Goal: Task Accomplishment & Management: Use online tool/utility

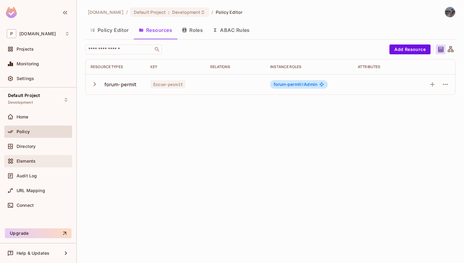
click at [34, 165] on div "Elements" at bounding box center [38, 161] width 68 height 12
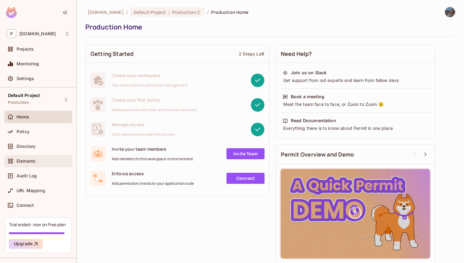
click at [46, 163] on div "Elements" at bounding box center [43, 161] width 53 height 5
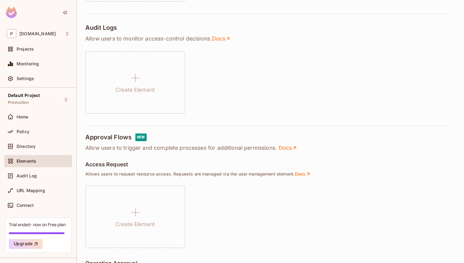
scroll to position [272, 0]
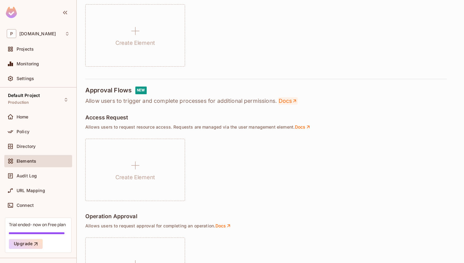
click at [288, 98] on link "Docs" at bounding box center [287, 100] width 19 height 7
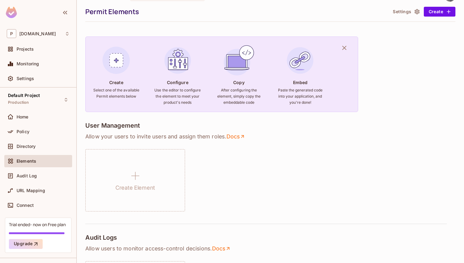
scroll to position [0, 0]
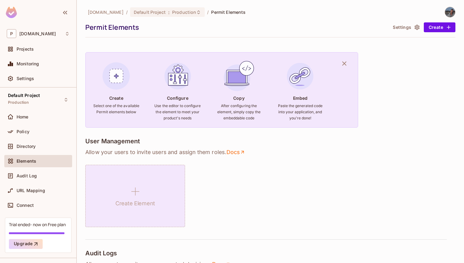
click at [110, 183] on div "Create Element" at bounding box center [135, 196] width 100 height 62
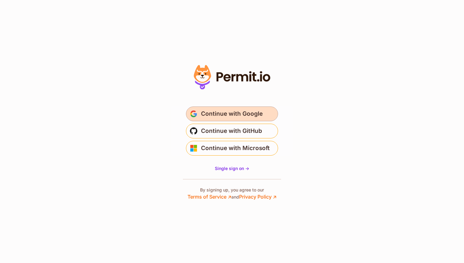
click at [210, 113] on span "Continue with Google" at bounding box center [232, 114] width 62 height 10
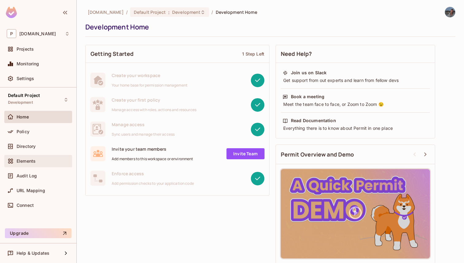
click at [39, 161] on div "Elements" at bounding box center [43, 161] width 53 height 5
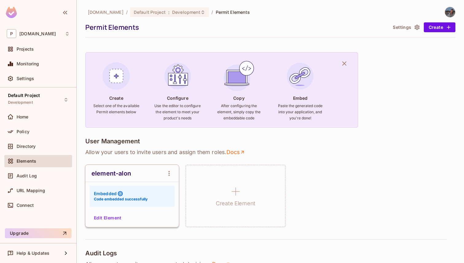
click at [113, 219] on button "Edit Element" at bounding box center [107, 218] width 33 height 10
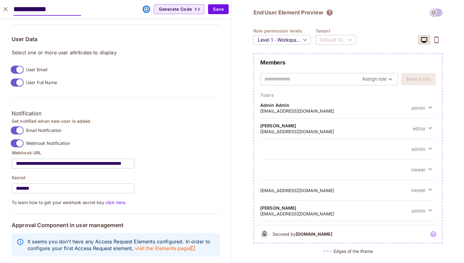
scroll to position [467, 0]
click at [158, 245] on span "visit the Elements page" at bounding box center [165, 248] width 60 height 7
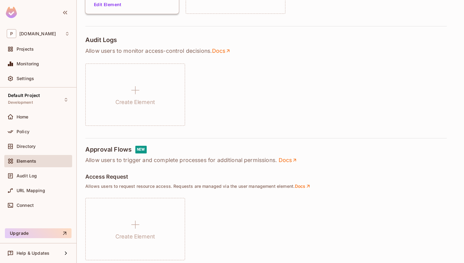
scroll to position [357, 0]
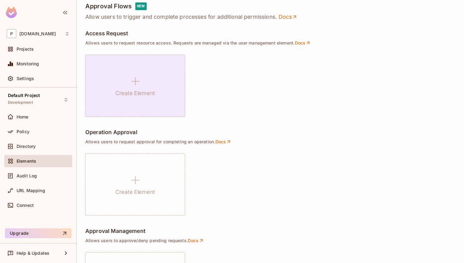
click at [133, 79] on icon at bounding box center [135, 81] width 15 height 15
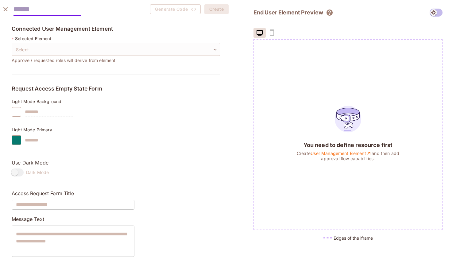
click at [4, 12] on icon "close" at bounding box center [5, 9] width 7 height 7
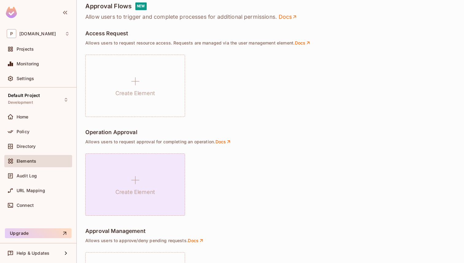
click at [94, 166] on div "Create Element" at bounding box center [135, 184] width 100 height 62
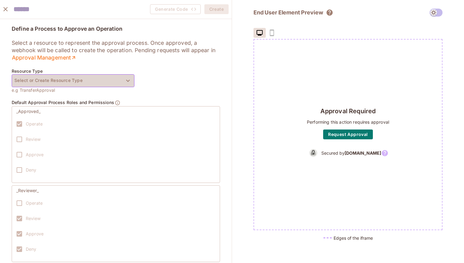
click at [54, 76] on button "Select or Create Resource Type" at bounding box center [73, 80] width 123 height 13
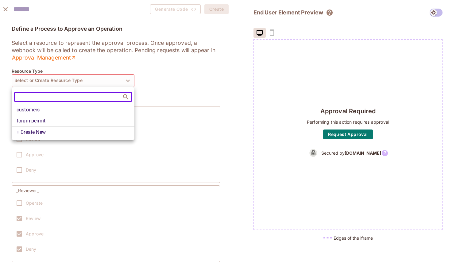
click at [18, 36] on div at bounding box center [232, 131] width 464 height 263
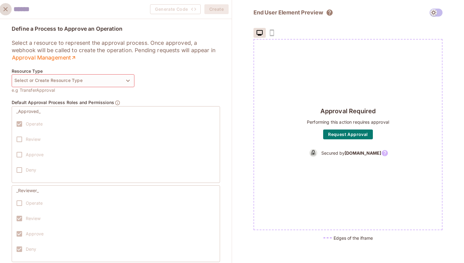
click at [3, 7] on icon "close" at bounding box center [5, 9] width 7 height 7
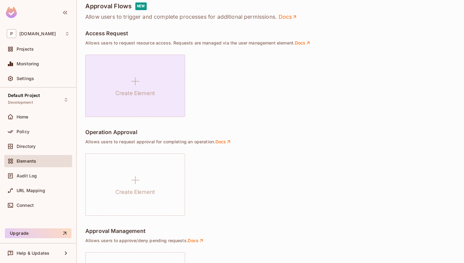
click at [131, 97] on h1 "Create Element" at bounding box center [135, 93] width 40 height 9
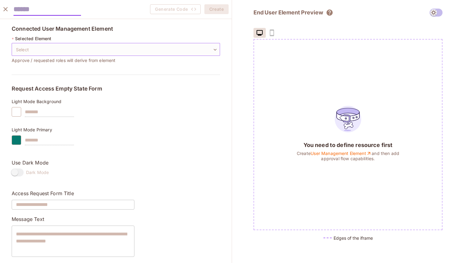
click at [50, 44] on body "P permit.io Projects Monitoring Settings Default Project Development Home Polic…" at bounding box center [232, 131] width 464 height 263
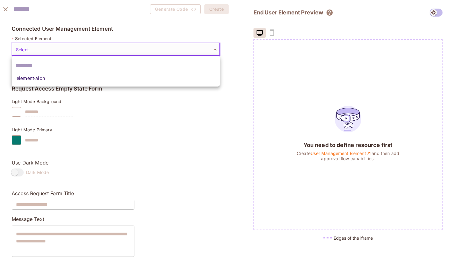
click at [36, 75] on li "element-alon" at bounding box center [116, 78] width 208 height 11
type input "**********"
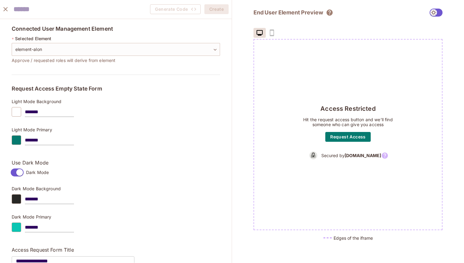
click at [18, 168] on span at bounding box center [17, 172] width 13 height 8
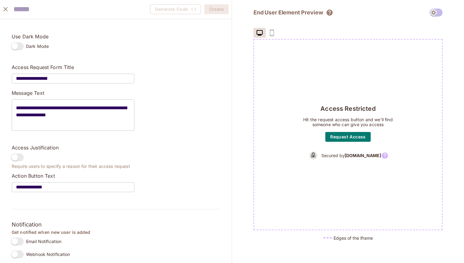
scroll to position [131, 0]
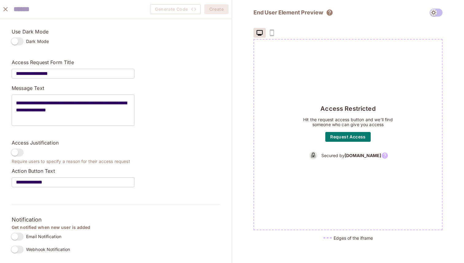
click at [14, 243] on label "Webhook Notification" at bounding box center [39, 249] width 62 height 13
click at [50, 180] on input "**********" at bounding box center [73, 182] width 123 height 17
click at [334, 136] on button "Request Access" at bounding box center [347, 137] width 45 height 10
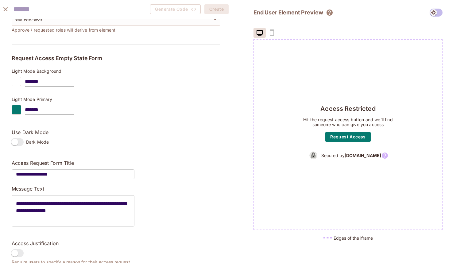
scroll to position [30, 0]
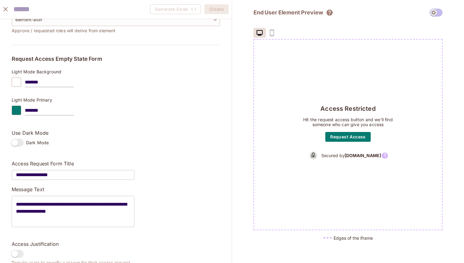
click at [319, 156] on img at bounding box center [313, 155] width 11 height 11
click at [382, 156] on icon at bounding box center [385, 155] width 6 height 6
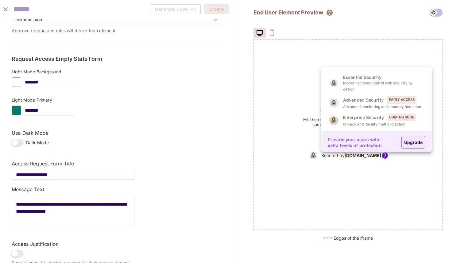
click at [279, 95] on div at bounding box center [232, 131] width 464 height 263
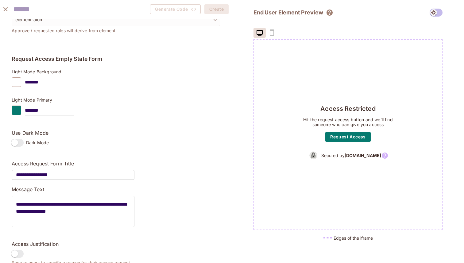
click at [338, 131] on div "Access Restricted Hit the request access button and we’ll find someone who can …" at bounding box center [348, 135] width 188 height 190
click at [338, 133] on button "Request Access" at bounding box center [347, 137] width 45 height 10
click at [381, 156] on icon at bounding box center [384, 155] width 7 height 7
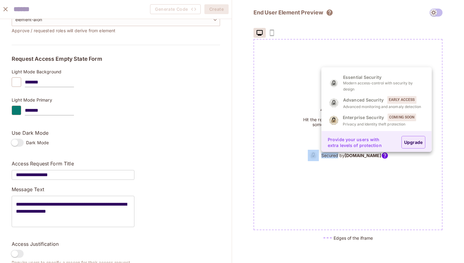
click at [415, 145] on link "Upgrade" at bounding box center [413, 142] width 24 height 13
click at [414, 145] on link "Upgrade" at bounding box center [413, 142] width 24 height 13
click at [218, 100] on div at bounding box center [232, 131] width 464 height 263
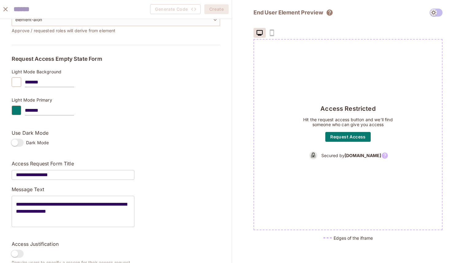
scroll to position [0, 0]
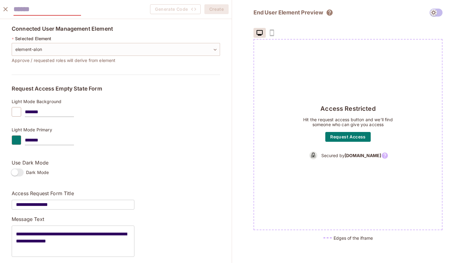
click at [31, 8] on input "text" at bounding box center [46, 9] width 67 height 13
click at [32, 13] on input "text" at bounding box center [46, 9] width 67 height 13
click at [118, 16] on div "Generate Code Create" at bounding box center [116, 9] width 232 height 19
click at [56, 8] on input "text" at bounding box center [46, 9] width 67 height 13
type input "*"
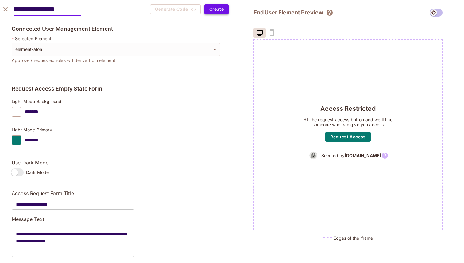
type input "**********"
click at [212, 7] on button "Create" at bounding box center [216, 9] width 24 height 10
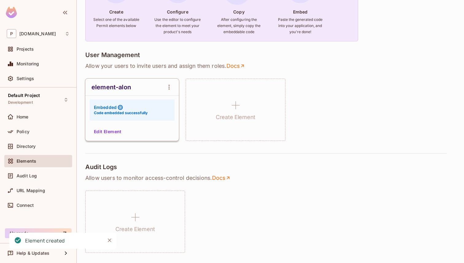
scroll to position [79, 0]
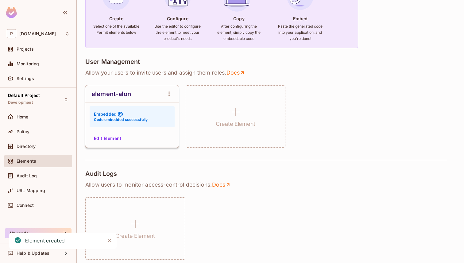
click at [122, 136] on button "Edit Element" at bounding box center [107, 138] width 33 height 10
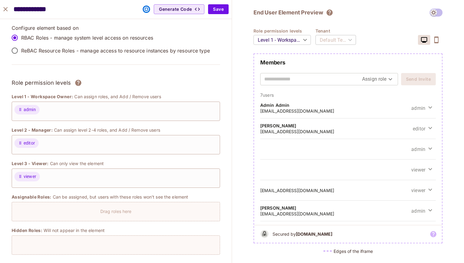
click at [147, 10] on icon "This element was embedded" at bounding box center [146, 9] width 7 height 7
click at [62, 52] on p "ReBAC Resource Roles - manage access to resource instances by resource type" at bounding box center [115, 50] width 189 height 7
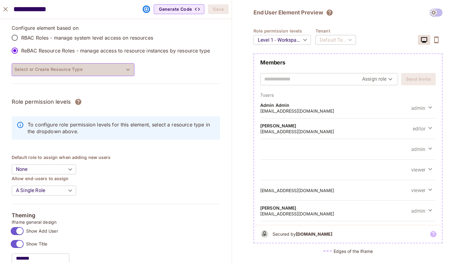
click at [51, 71] on button "Select or Create Resource Type" at bounding box center [73, 69] width 123 height 13
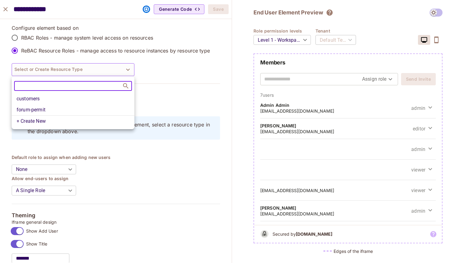
click at [183, 90] on div at bounding box center [232, 131] width 464 height 263
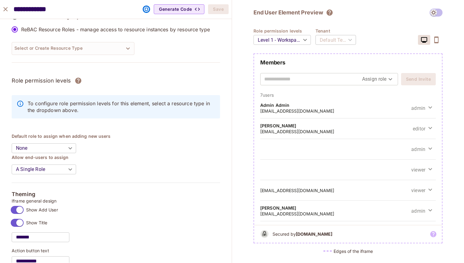
scroll to position [0, 0]
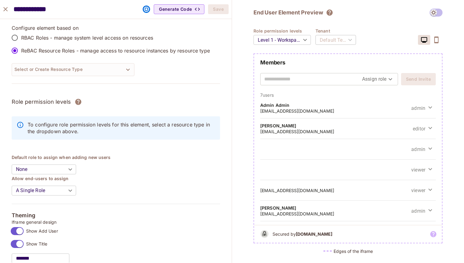
click at [56, 37] on p "RBAC Roles - manage system level access on resources" at bounding box center [87, 37] width 132 height 7
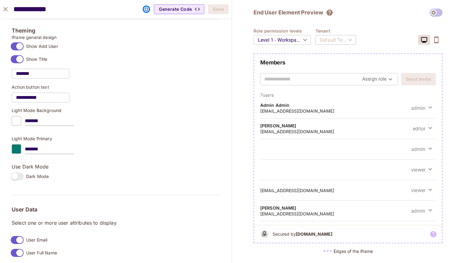
scroll to position [296, 0]
click at [326, 252] on div "Edges of the iframe" at bounding box center [347, 251] width 189 height 6
click at [303, 60] on h2 "Members" at bounding box center [347, 62] width 175 height 7
click at [310, 79] on input "text" at bounding box center [313, 79] width 98 height 10
click at [303, 67] on div "Members Assign role Send Invite" at bounding box center [348, 75] width 188 height 33
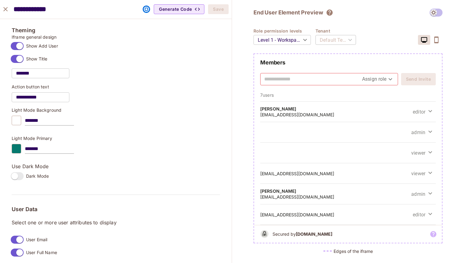
scroll to position [0, 0]
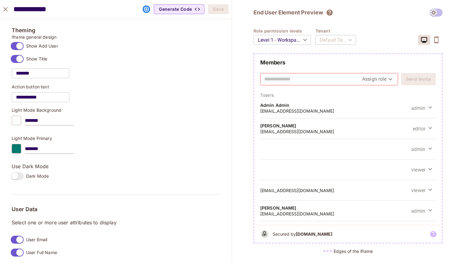
click at [437, 11] on span at bounding box center [436, 13] width 13 height 8
click at [435, 13] on span at bounding box center [436, 13] width 13 height 8
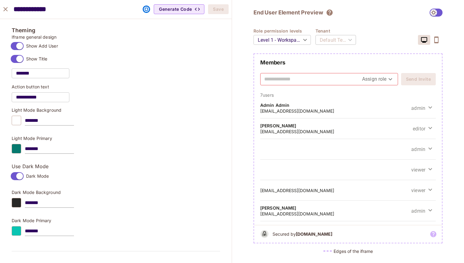
click at [26, 176] on span "Dark Mode" at bounding box center [37, 176] width 23 height 6
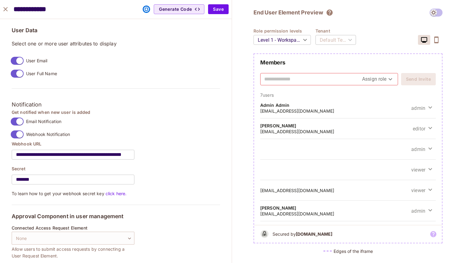
scroll to position [477, 0]
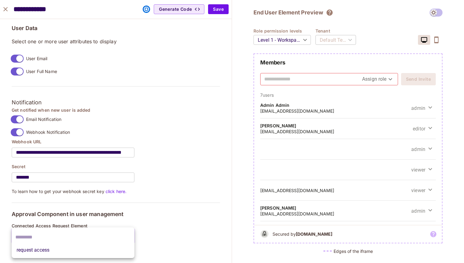
click at [83, 237] on body "P permit.io Projects Monitoring Settings Default Project Development Home Polic…" at bounding box center [232, 131] width 464 height 263
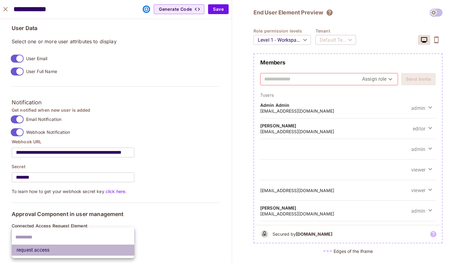
click at [79, 247] on li "request access" at bounding box center [73, 250] width 123 height 11
type input "**********"
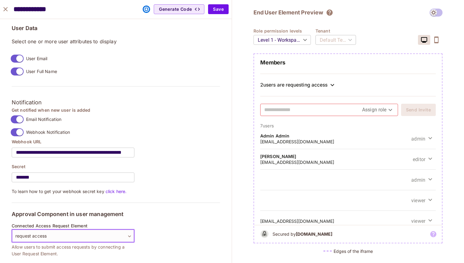
click at [301, 80] on div "2 users are requesting access" at bounding box center [347, 85] width 175 height 23
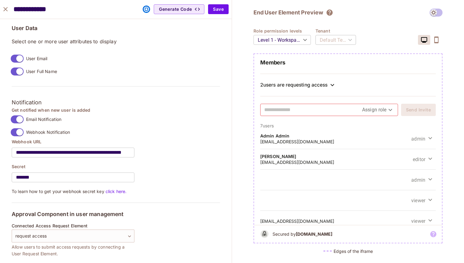
click at [301, 81] on div "2 users are requesting access" at bounding box center [347, 84] width 175 height 7
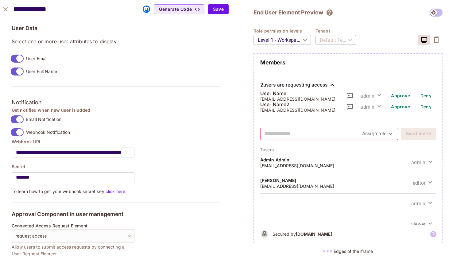
click at [407, 97] on button "Approve" at bounding box center [400, 96] width 24 height 10
click at [430, 98] on button "Deny" at bounding box center [426, 96] width 20 height 10
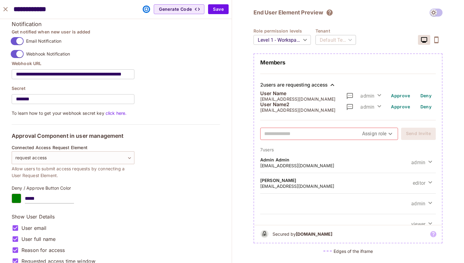
scroll to position [556, 0]
click at [19, 199] on div at bounding box center [17, 198] width 10 height 10
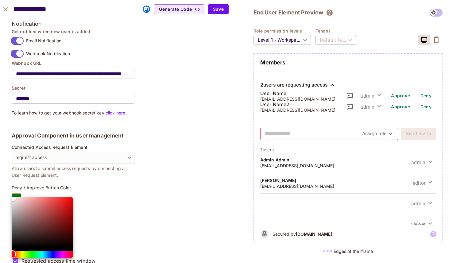
click at [26, 218] on div "Color" at bounding box center [42, 222] width 61 height 50
drag, startPoint x: 48, startPoint y: 203, endPoint x: 51, endPoint y: 198, distance: 5.7
click at [48, 203] on div "Color" at bounding box center [42, 222] width 61 height 50
type input "*******"
click at [89, 190] on div at bounding box center [232, 131] width 464 height 263
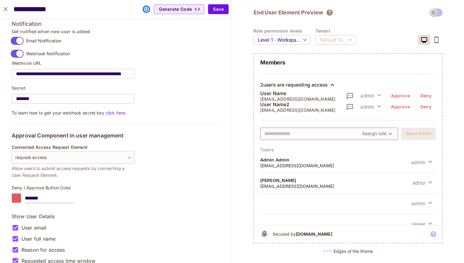
scroll to position [565, 0]
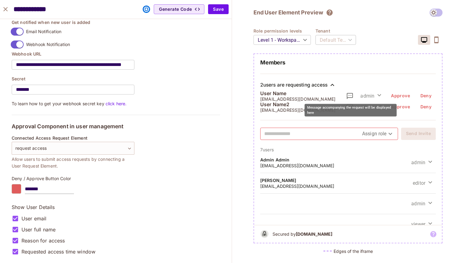
click at [349, 93] on icon "Message accompanying the request will be displayed here" at bounding box center [350, 96] width 6 height 6
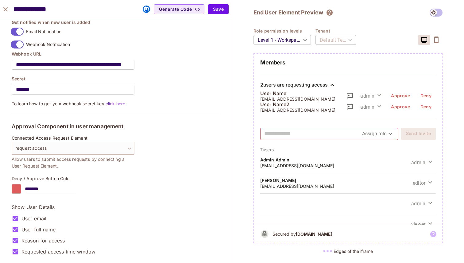
click at [4, 13] on button "close" at bounding box center [5, 9] width 12 height 12
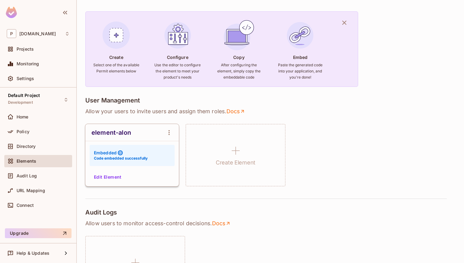
scroll to position [0, 0]
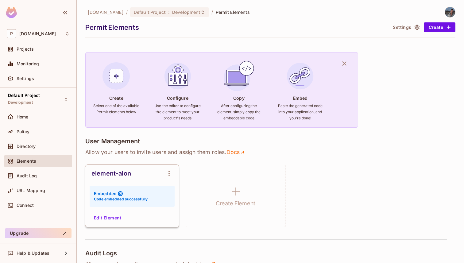
click at [396, 31] on button "Settings" at bounding box center [405, 27] width 31 height 10
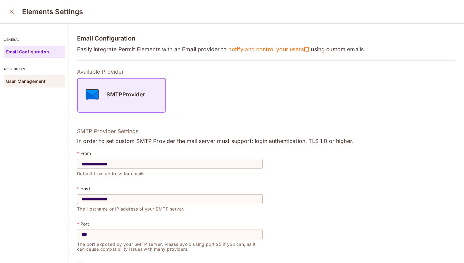
click at [46, 75] on div "User Management" at bounding box center [34, 81] width 61 height 12
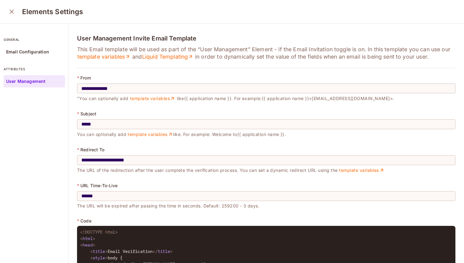
click at [110, 87] on input "**********" at bounding box center [266, 88] width 378 height 17
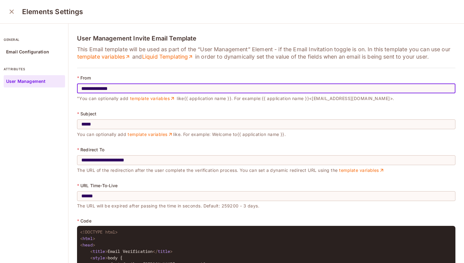
click at [110, 87] on input "**********" at bounding box center [266, 88] width 378 height 17
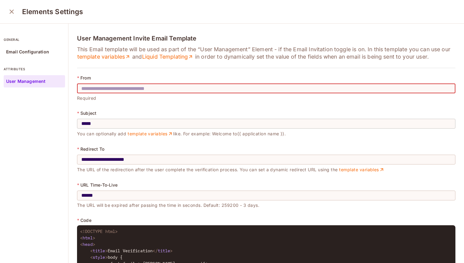
type input "**********"
